Goal: Task Accomplishment & Management: Manage account settings

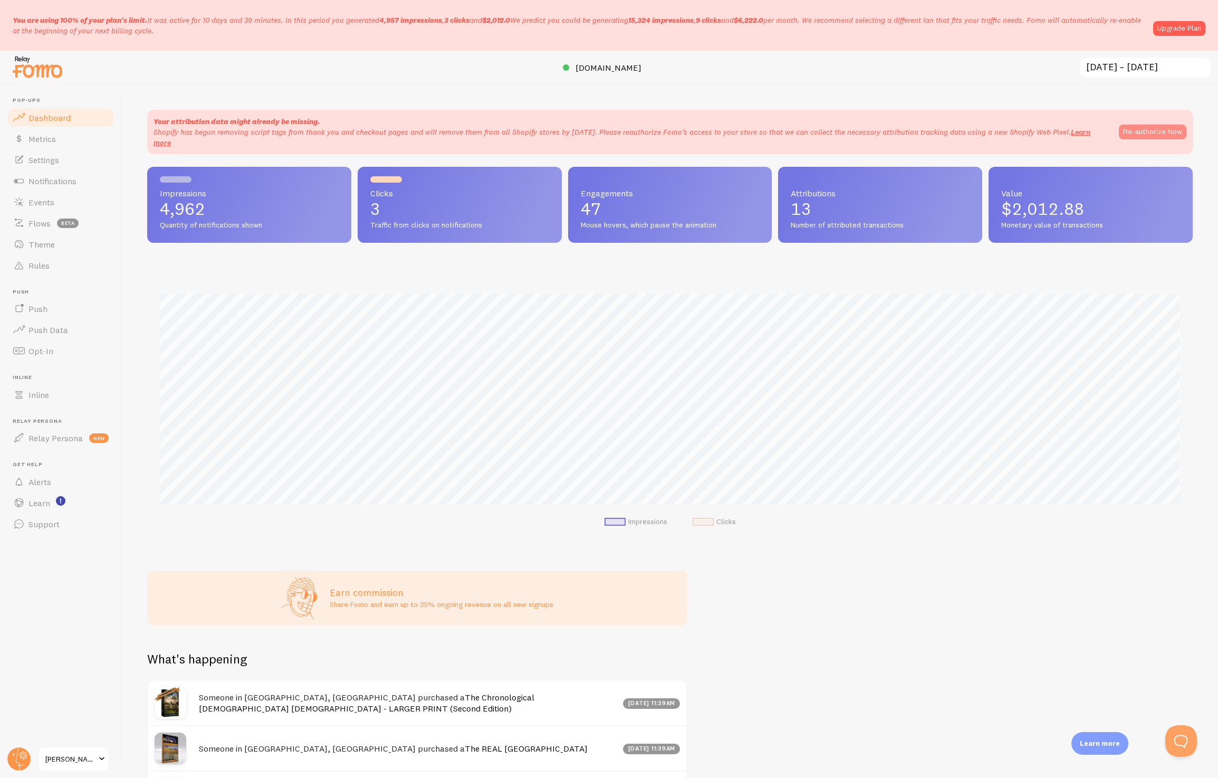
click at [1174, 133] on button "Re-authorize Now" at bounding box center [1153, 132] width 68 height 15
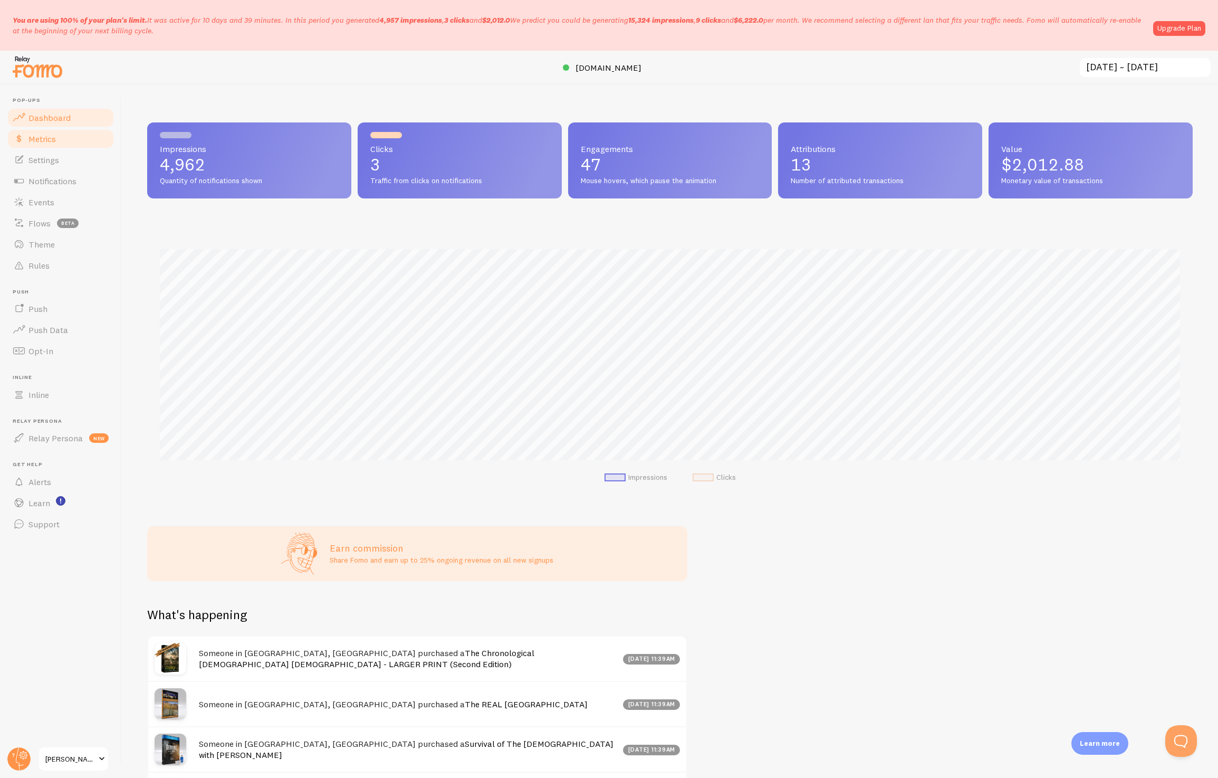
click at [49, 145] on link "Metrics" at bounding box center [60, 138] width 109 height 21
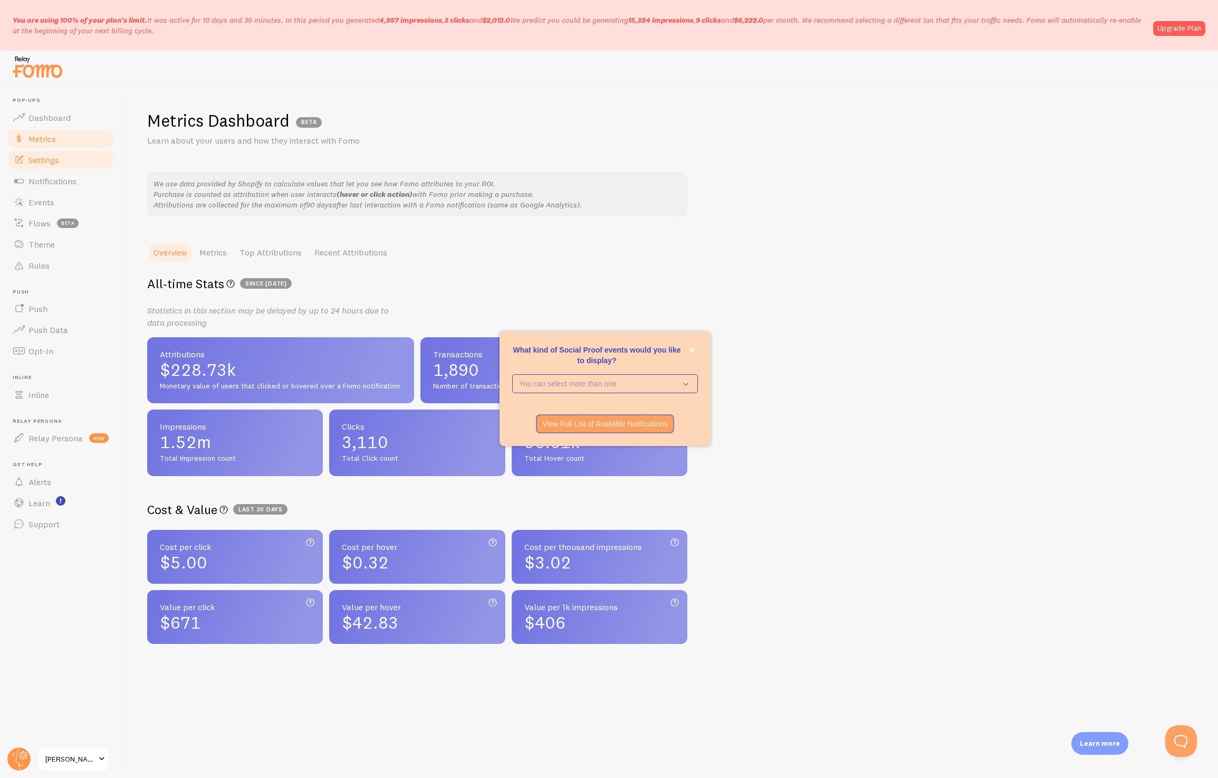
click at [49, 153] on link "Settings" at bounding box center [60, 159] width 109 height 21
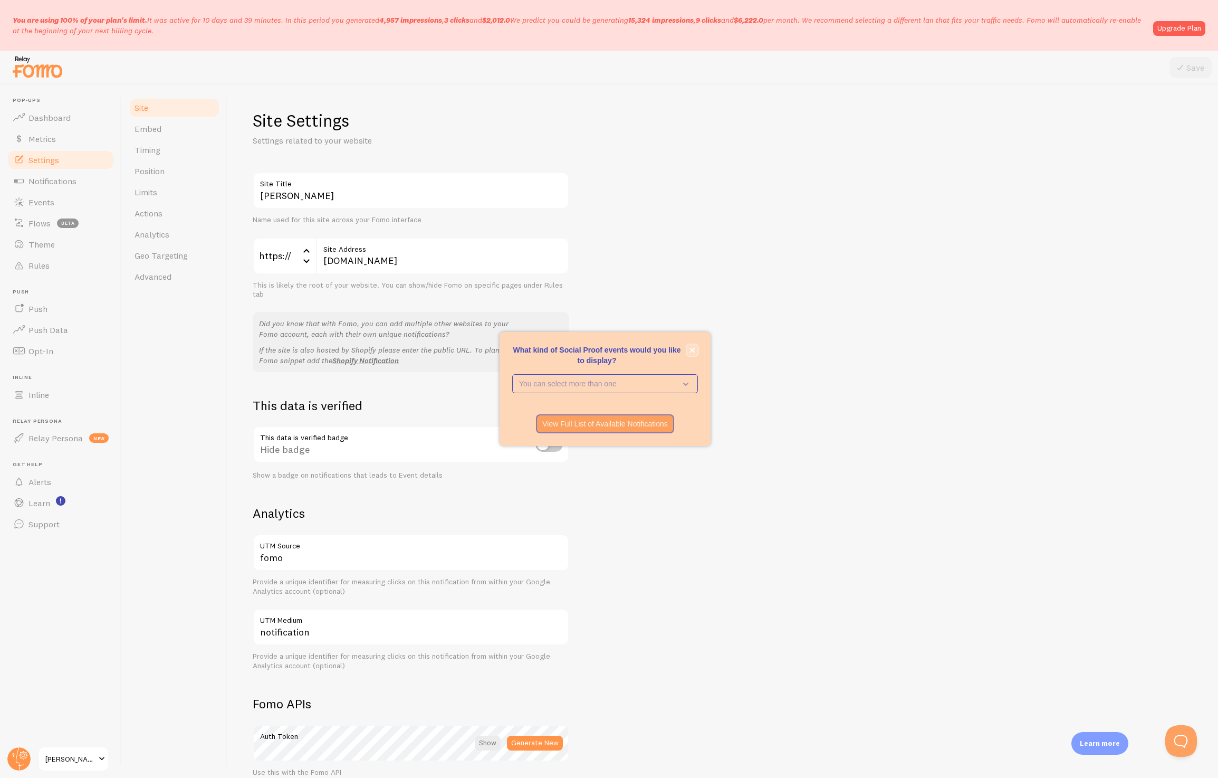
click at [691, 352] on icon "close," at bounding box center [693, 350] width 6 height 6
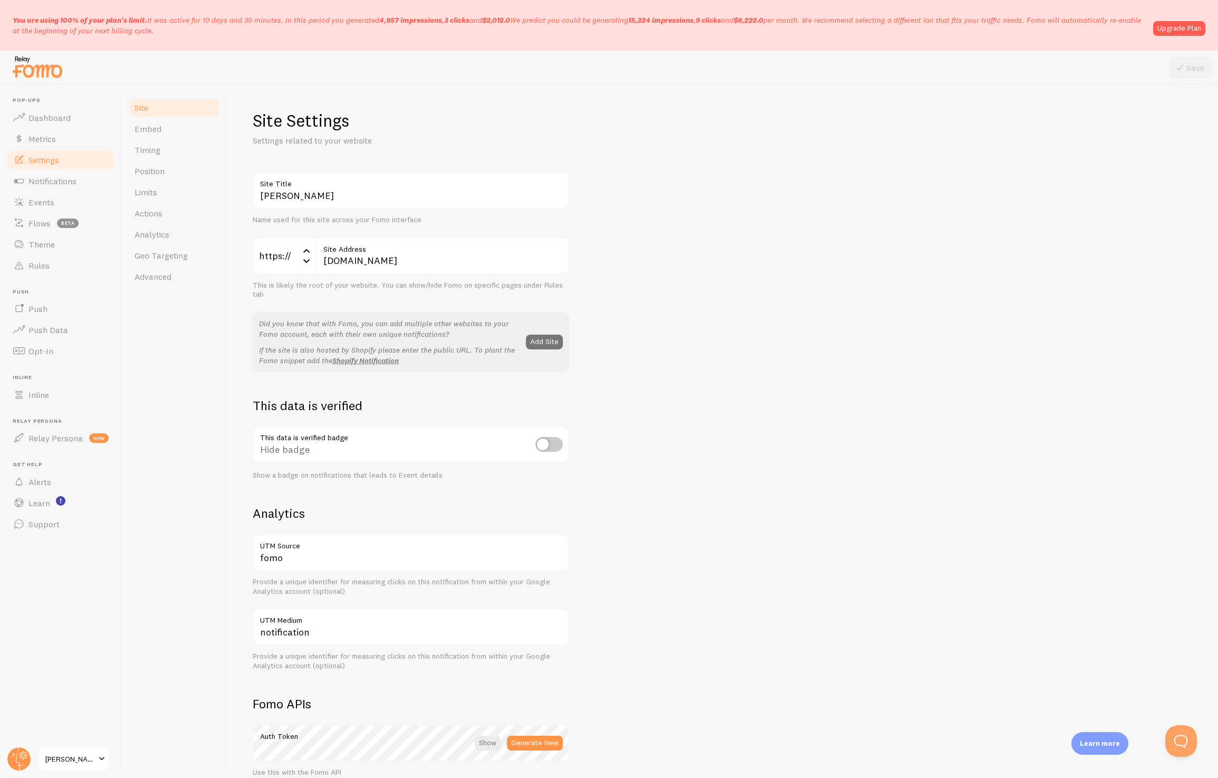
click at [552, 443] on div "This data is verified badge Hide badge Show a badge on notifications that leads…" at bounding box center [411, 453] width 317 height 54
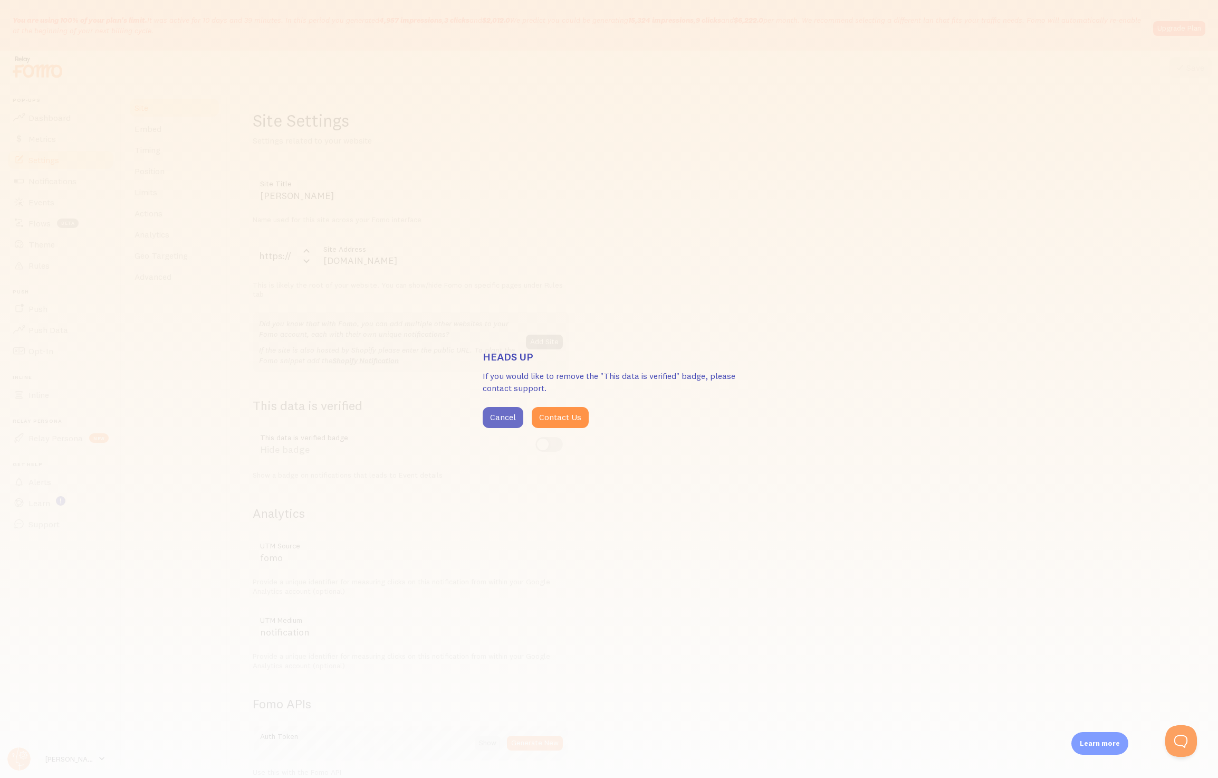
click at [505, 419] on button "Cancel" at bounding box center [503, 417] width 41 height 21
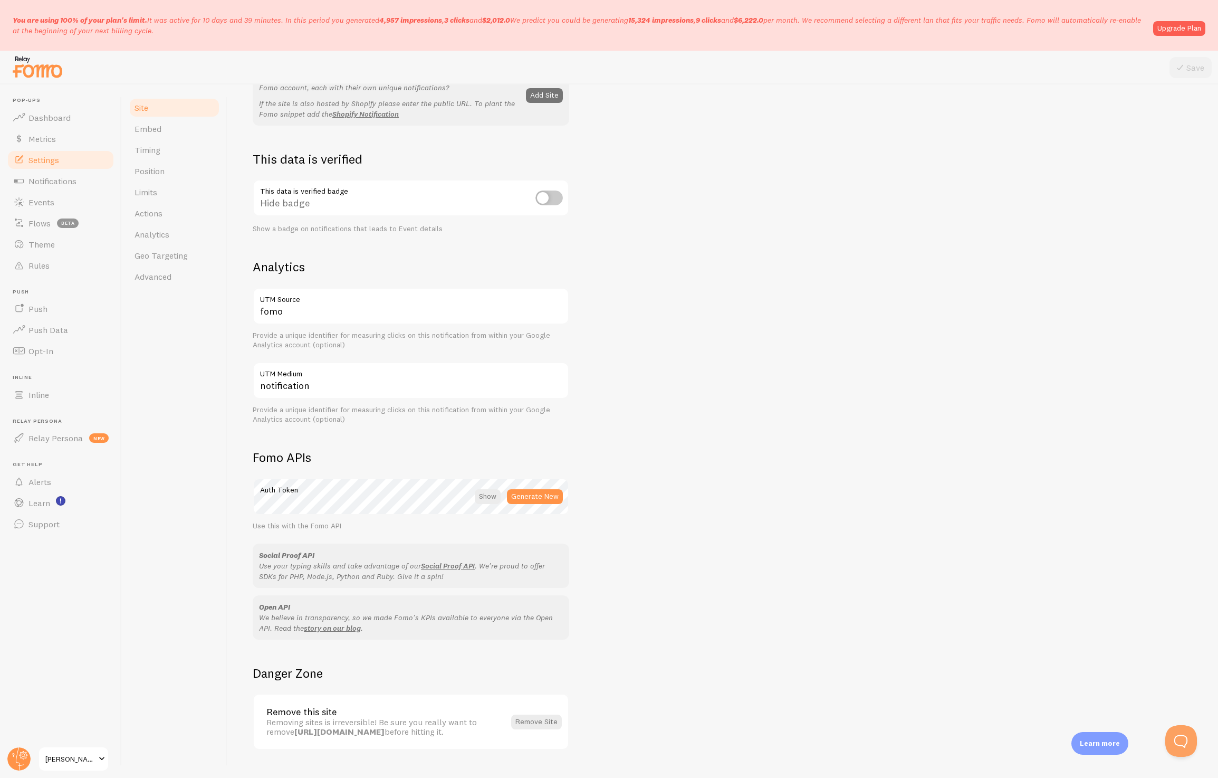
scroll to position [279, 0]
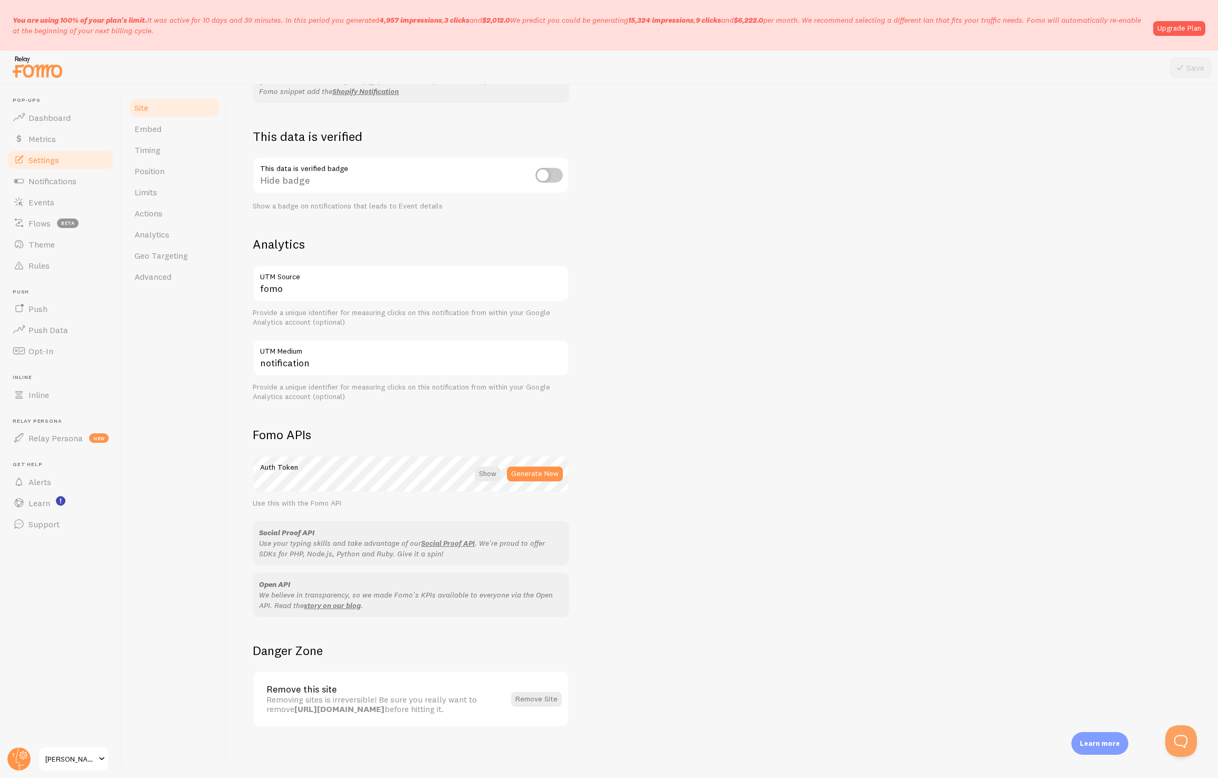
click at [32, 72] on img at bounding box center [37, 66] width 53 height 27
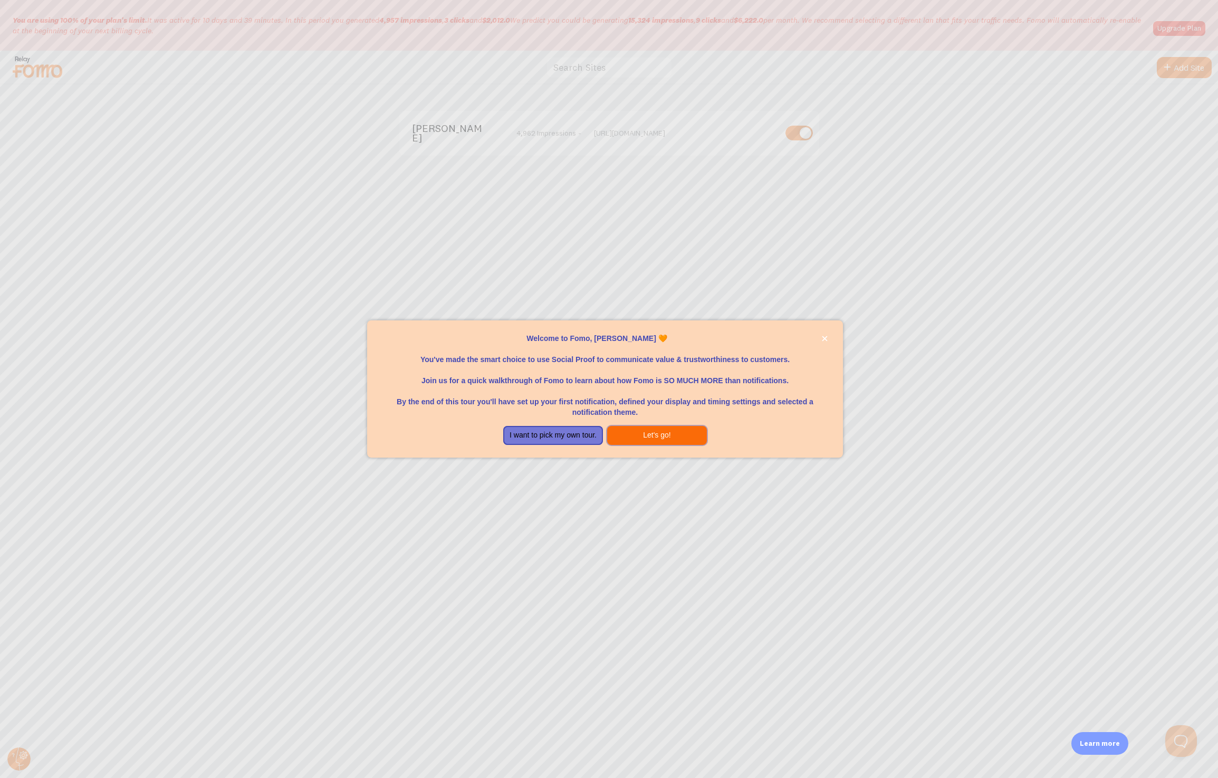
click at [661, 435] on button "Let's go!" at bounding box center [657, 435] width 100 height 19
